Goal: Connect with others: Connect with others

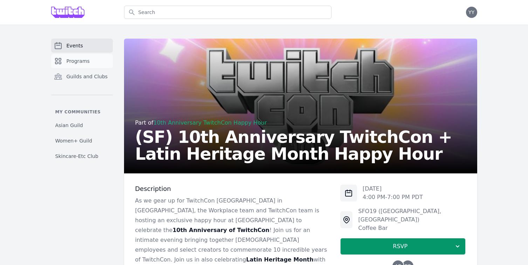
click at [88, 61] on span "Programs" at bounding box center [78, 60] width 23 height 7
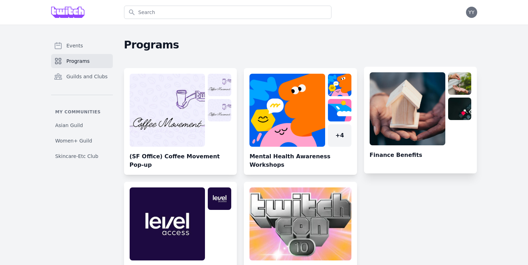
click at [420, 123] on link at bounding box center [420, 122] width 113 height 101
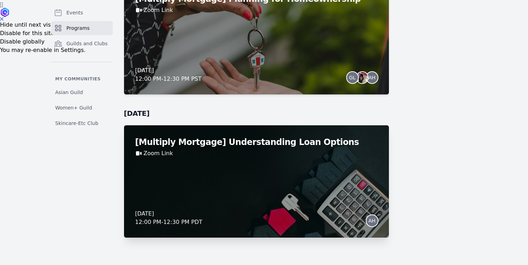
scroll to position [264, 0]
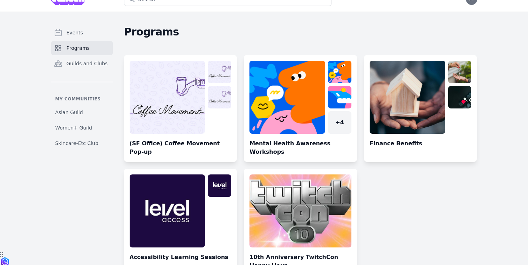
scroll to position [32, 0]
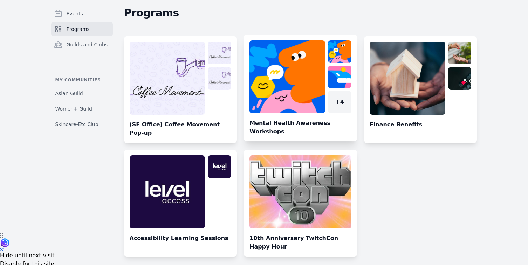
click at [322, 91] on link at bounding box center [300, 90] width 113 height 101
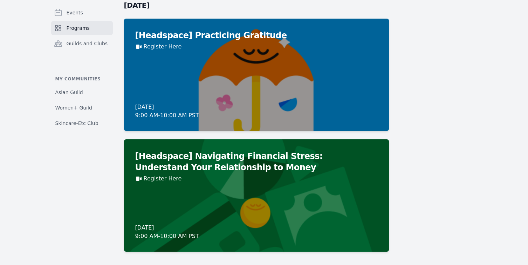
scroll to position [794, 0]
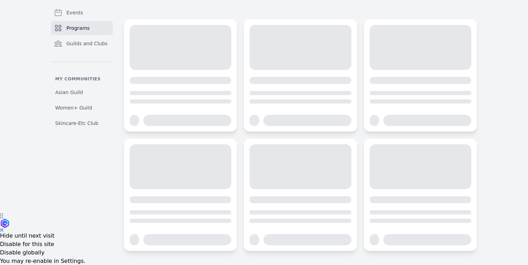
scroll to position [32, 0]
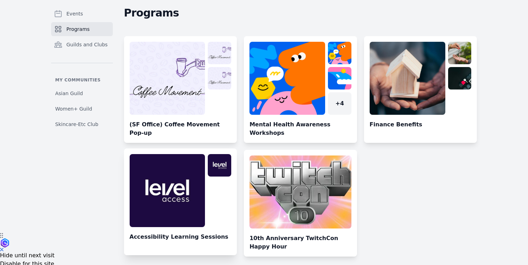
click at [200, 175] on link at bounding box center [180, 204] width 113 height 101
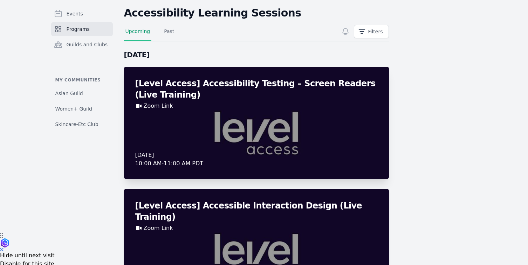
scroll to position [96, 0]
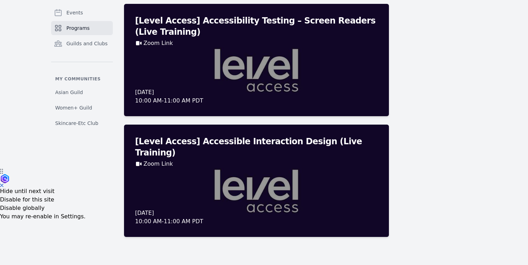
scroll to position [32, 0]
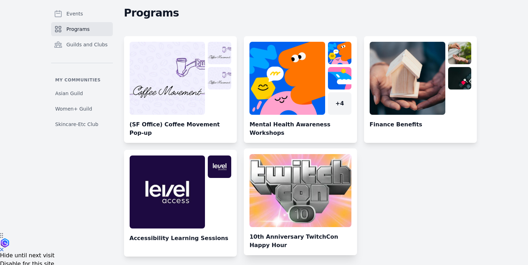
click at [307, 195] on link at bounding box center [300, 204] width 113 height 101
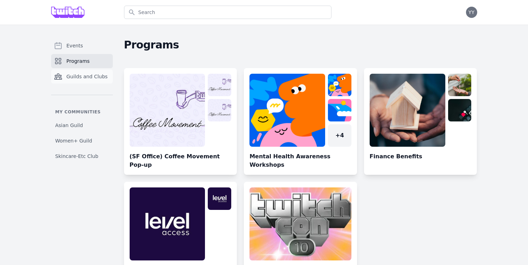
click at [89, 80] on link "Guilds and Clubs" at bounding box center [82, 76] width 62 height 14
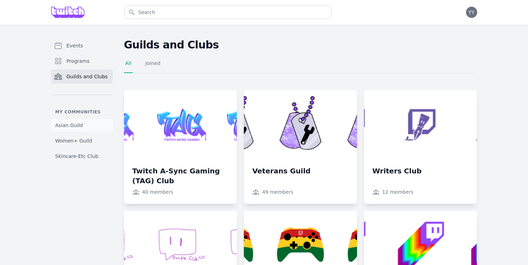
click at [76, 128] on span "Asian Guild" at bounding box center [69, 125] width 28 height 7
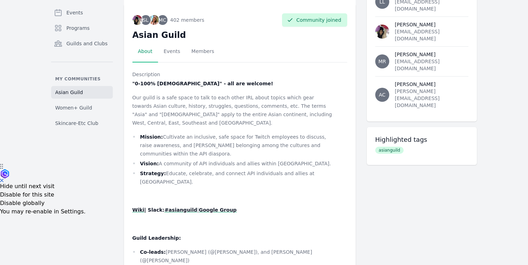
scroll to position [109, 0]
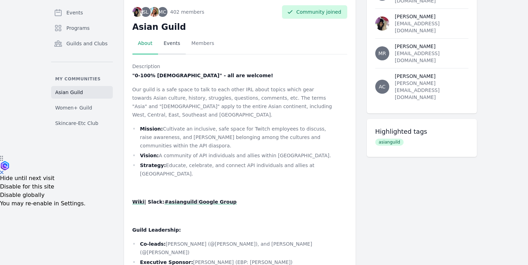
click at [179, 46] on link "Events" at bounding box center [172, 44] width 28 height 22
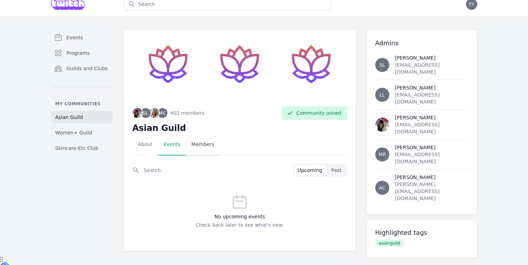
click at [204, 151] on link "Members" at bounding box center [203, 144] width 34 height 22
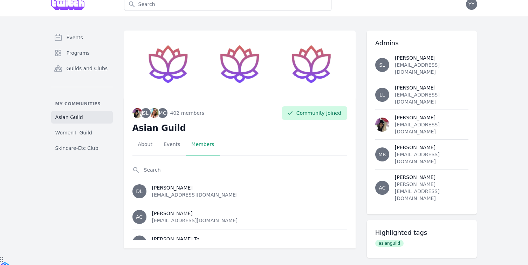
scroll to position [6, 0]
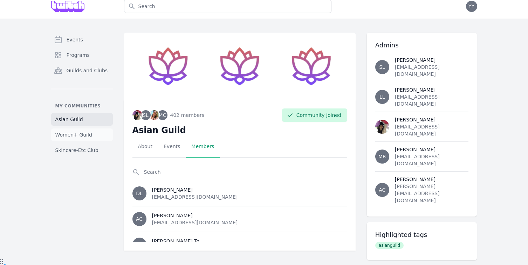
click at [74, 132] on span "Women+ Guild" at bounding box center [73, 134] width 37 height 7
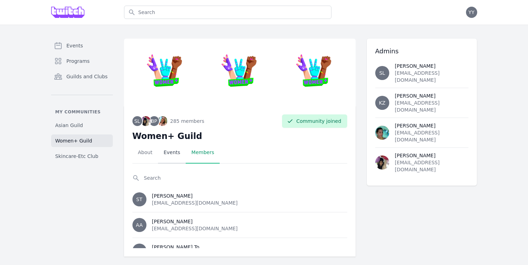
click at [172, 156] on link "Events" at bounding box center [172, 153] width 28 height 22
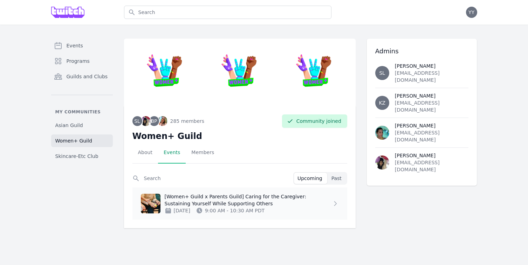
click at [276, 197] on p "[Women+ Guild x Parents Guild] Caring for the Caregiver: Sustaining Yourself Wh…" at bounding box center [248, 200] width 167 height 14
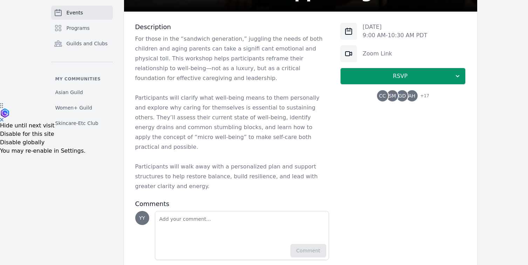
scroll to position [162, 0]
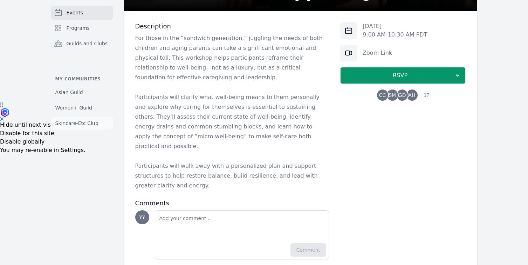
click at [58, 119] on span "Skincare-Etc Club" at bounding box center [76, 122] width 43 height 7
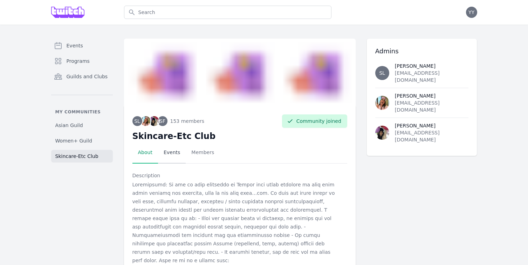
click at [175, 153] on link "Events" at bounding box center [172, 153] width 28 height 22
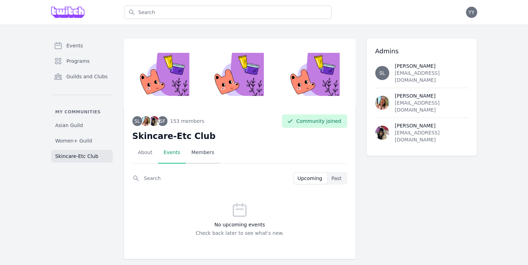
click at [198, 158] on link "Members" at bounding box center [203, 153] width 34 height 22
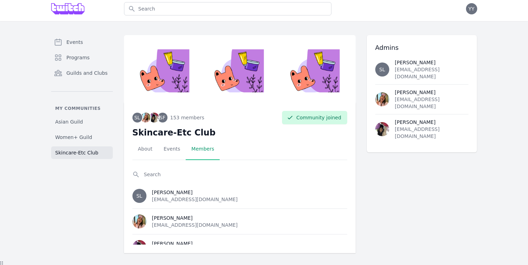
scroll to position [6, 0]
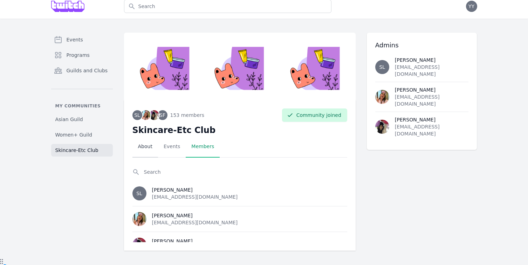
click at [144, 146] on link "About" at bounding box center [145, 147] width 26 height 22
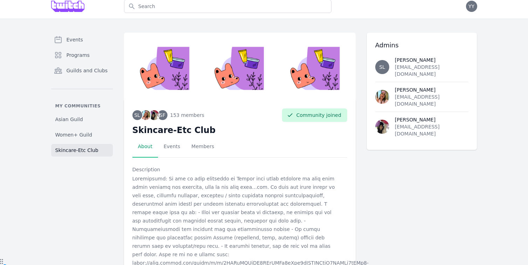
scroll to position [64, 0]
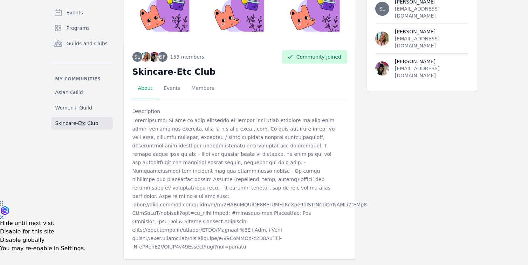
click at [202, 192] on div at bounding box center [233, 183] width 203 height 135
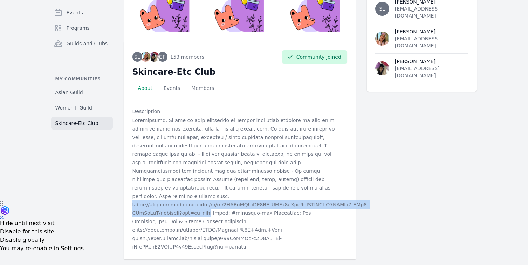
drag, startPoint x: 131, startPoint y: 193, endPoint x: 206, endPoint y: 205, distance: 76.3
click at [206, 205] on div "SL SF 153 members + 153 Community joined Skincare-Etc Club Select a tab About E…" at bounding box center [240, 150] width 232 height 217
copy div "[URL][DOMAIN_NAME]"
